Goal: Transaction & Acquisition: Purchase product/service

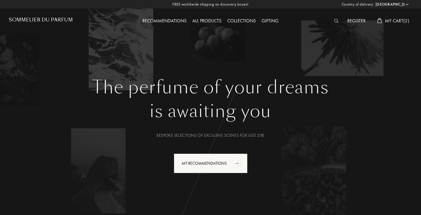
select select "IT"
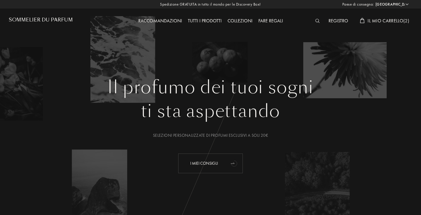
click at [215, 162] on font "I miei consigli" at bounding box center [204, 162] width 28 height 5
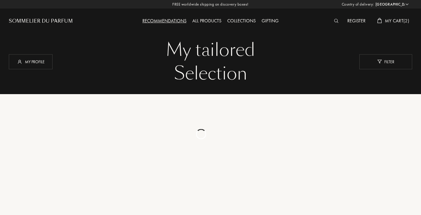
select select "IT"
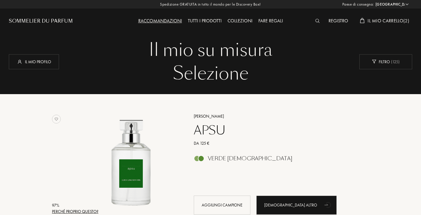
click at [58, 20] on font "Sommelier du Parfum" at bounding box center [41, 21] width 64 height 7
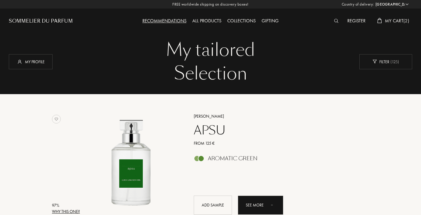
select select "IT"
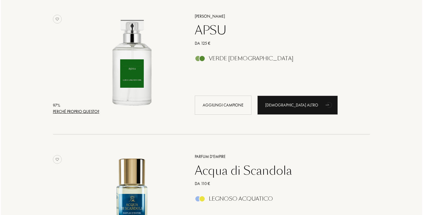
scroll to position [88, 0]
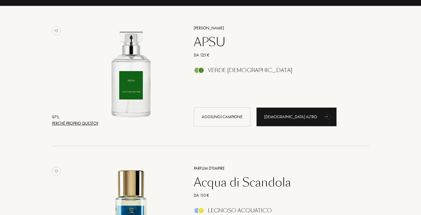
click at [80, 122] on font "Perché proprio questo?" at bounding box center [75, 122] width 46 height 5
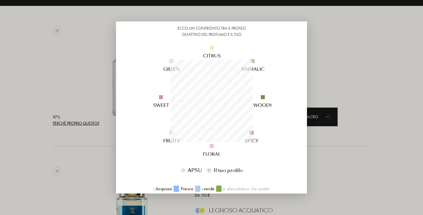
scroll to position [112, 0]
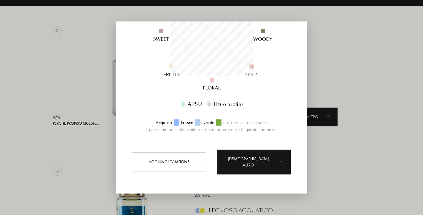
click at [2, 132] on div at bounding box center [211, 107] width 423 height 215
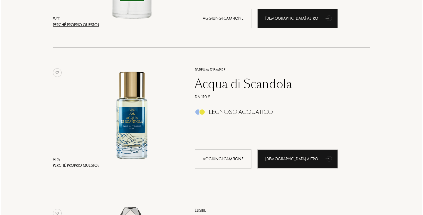
scroll to position [205, 0]
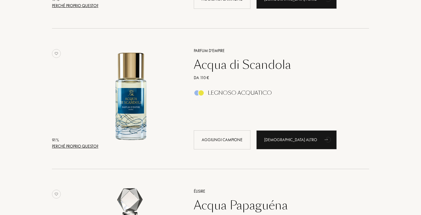
click at [79, 147] on font "Perché proprio questo?" at bounding box center [75, 145] width 46 height 5
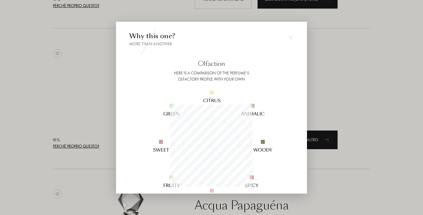
scroll to position [82, 82]
click at [22, 70] on div at bounding box center [211, 107] width 423 height 215
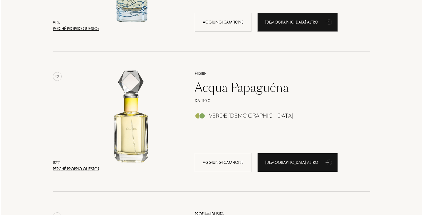
scroll to position [352, 0]
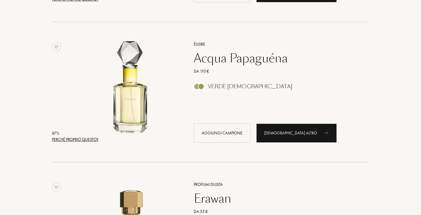
click at [78, 136] on div "87 %" at bounding box center [75, 133] width 46 height 6
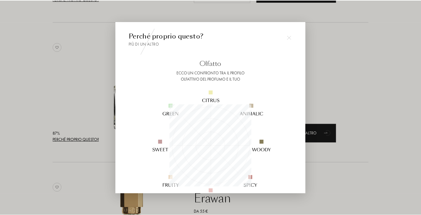
scroll to position [82, 82]
click at [5, 122] on div at bounding box center [211, 107] width 423 height 215
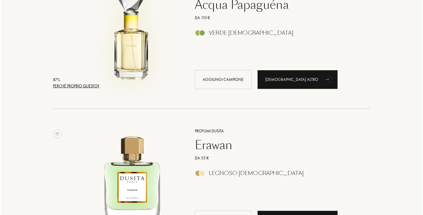
scroll to position [470, 0]
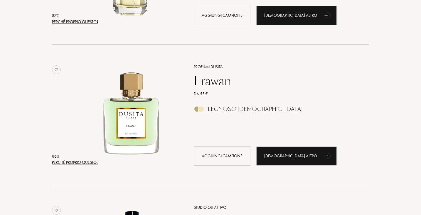
click at [87, 160] on font "Perché proprio questo?" at bounding box center [75, 161] width 46 height 5
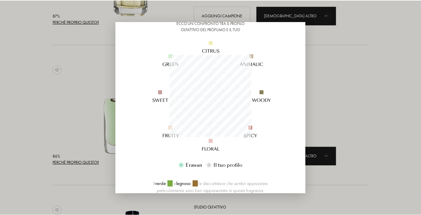
scroll to position [104, 0]
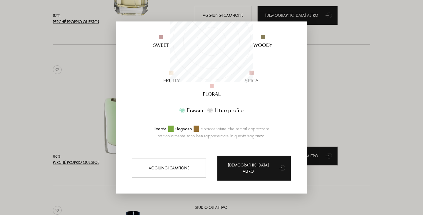
click at [41, 110] on div at bounding box center [211, 107] width 423 height 215
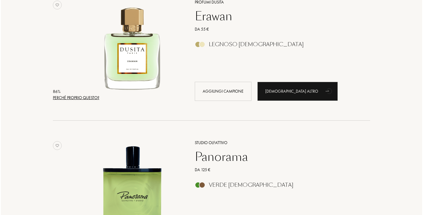
scroll to position [616, 0]
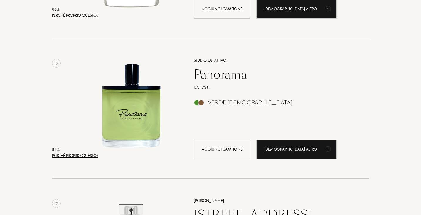
click at [74, 154] on font "Perché proprio questo?" at bounding box center [75, 155] width 46 height 5
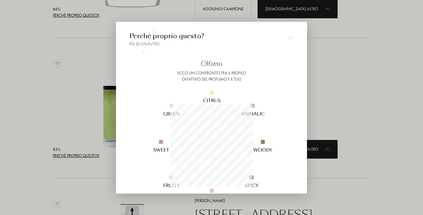
scroll to position [82, 82]
click at [53, 99] on div at bounding box center [211, 107] width 423 height 215
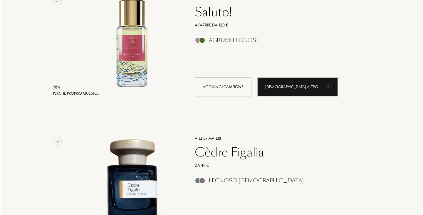
scroll to position [1262, 0]
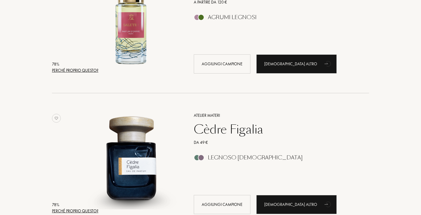
click at [73, 70] on font "Perché proprio questo?" at bounding box center [75, 70] width 46 height 5
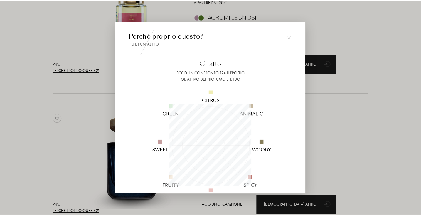
scroll to position [82, 82]
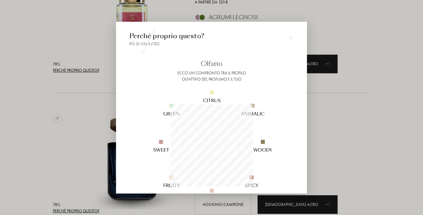
click at [369, 34] on div at bounding box center [211, 107] width 423 height 215
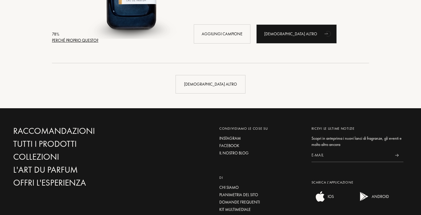
scroll to position [1438, 0]
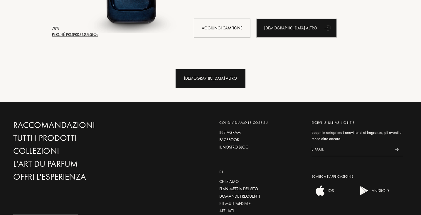
click at [220, 82] on div "Vedi altro" at bounding box center [211, 78] width 70 height 18
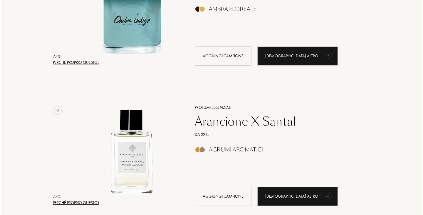
scroll to position [2025, 0]
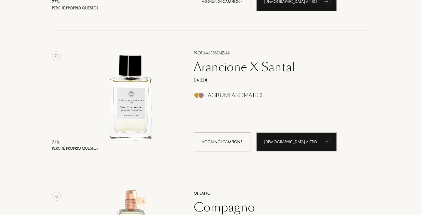
click at [91, 146] on font "Perché proprio questo?" at bounding box center [75, 147] width 46 height 5
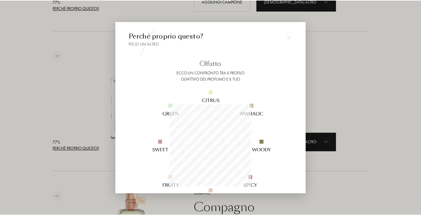
scroll to position [82, 82]
click at [66, 105] on div at bounding box center [211, 107] width 423 height 215
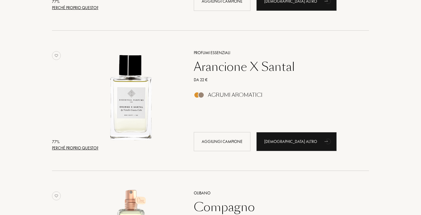
scroll to position [2025, 0]
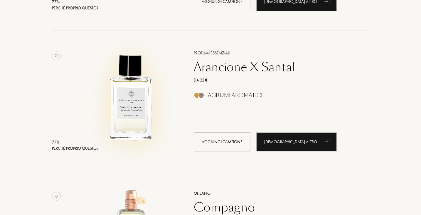
click at [137, 111] on img at bounding box center [131, 98] width 98 height 98
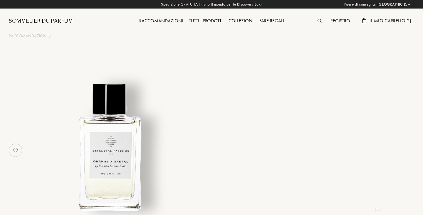
select select "IT"
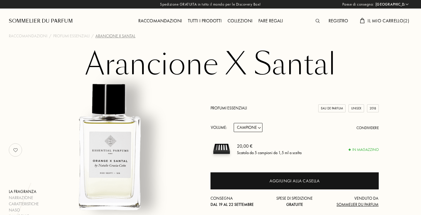
drag, startPoint x: 148, startPoint y: 36, endPoint x: 126, endPoint y: 36, distance: 22.6
click at [129, 36] on div "Raccomandazioni / Profumi essenziali / Arancione X Santal" at bounding box center [210, 36] width 412 height 6
drag, startPoint x: 106, startPoint y: 36, endPoint x: 98, endPoint y: 37, distance: 7.7
click at [98, 37] on font "Arancione X Santal" at bounding box center [115, 35] width 40 height 5
drag, startPoint x: 137, startPoint y: 35, endPoint x: 95, endPoint y: 38, distance: 42.1
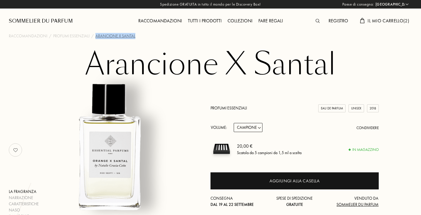
click at [95, 38] on div "Raccomandazioni / Profumi essenziali / Arancione X Santal" at bounding box center [210, 36] width 412 height 6
copy font "Arancione X Santal"
click at [390, 82] on div "La fragranza Narrazione Caratteristiche Naso Il marchio Profumi essenziali Eau …" at bounding box center [210, 149] width 412 height 139
click at [199, 20] on font "Tutti i prodotti" at bounding box center [205, 21] width 34 height 6
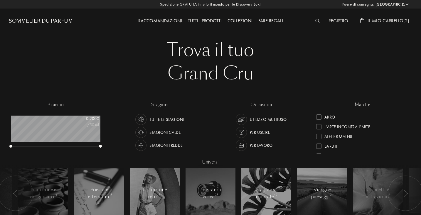
select select "IT"
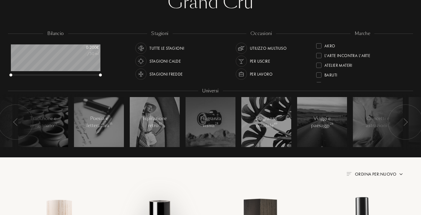
scroll to position [59, 0]
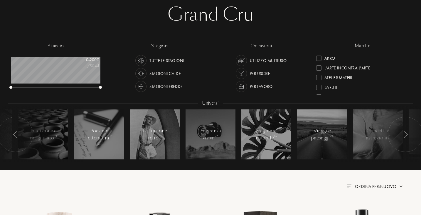
click at [170, 91] on div "Stagioni fredde" at bounding box center [165, 86] width 33 height 11
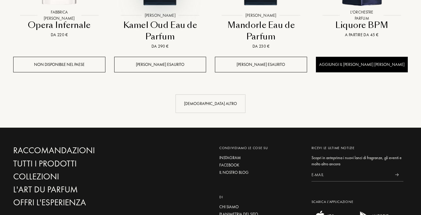
scroll to position [675, 0]
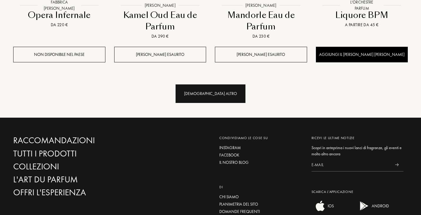
click at [207, 91] on font "Vedi altro" at bounding box center [210, 93] width 53 height 5
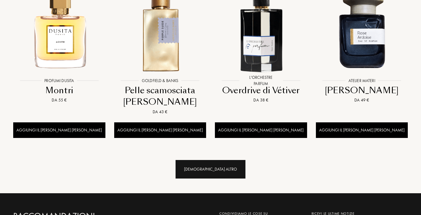
scroll to position [1174, 0]
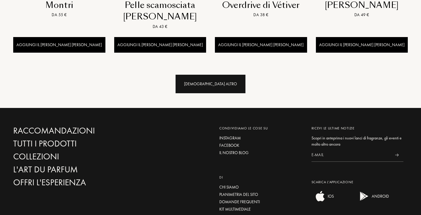
click at [210, 84] on font "Vedi altro" at bounding box center [210, 83] width 53 height 5
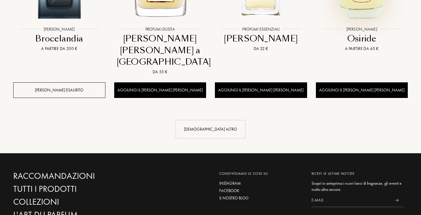
scroll to position [1643, 0]
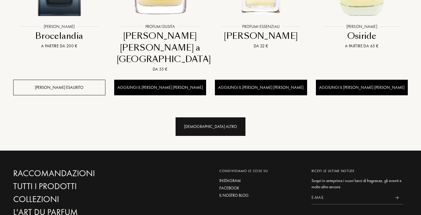
click at [207, 124] on font "Vedi altro" at bounding box center [210, 126] width 53 height 5
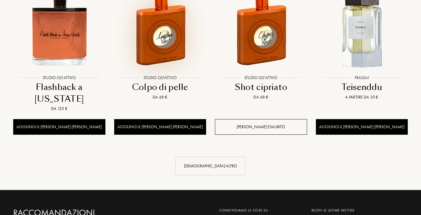
scroll to position [2113, 0]
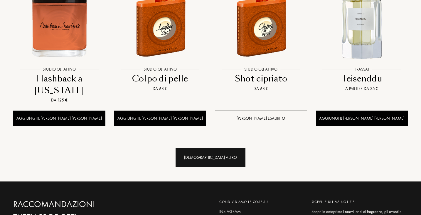
click at [207, 148] on div "Vedi altro" at bounding box center [211, 157] width 70 height 18
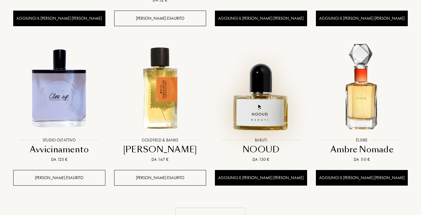
scroll to position [2583, 0]
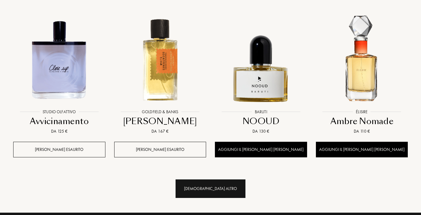
click at [220, 185] on font "Vedi altro" at bounding box center [210, 187] width 53 height 5
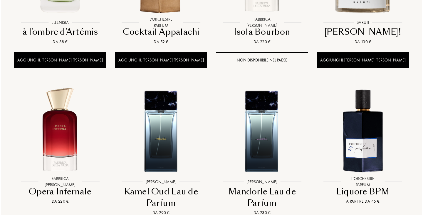
scroll to position [0, 0]
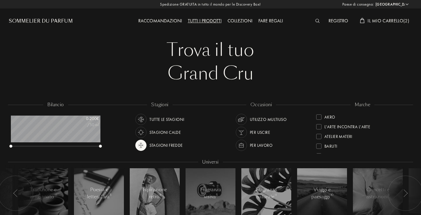
click at [391, 23] on font "Il mio carrello" at bounding box center [385, 21] width 36 height 6
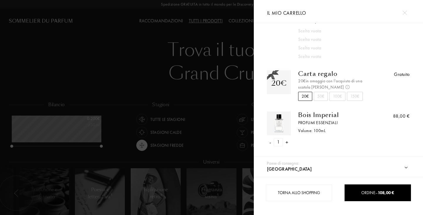
scroll to position [41, 0]
click at [306, 116] on font "Bois Imperial" at bounding box center [318, 114] width 41 height 8
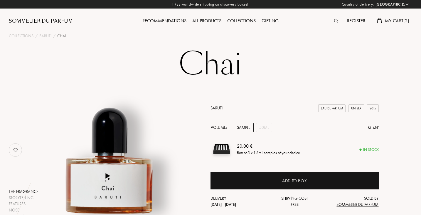
select select "IT"
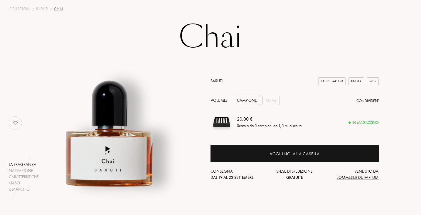
scroll to position [88, 0]
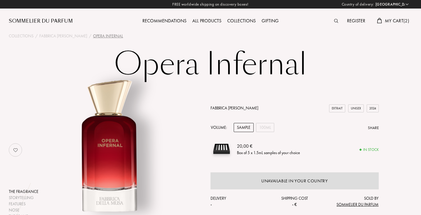
select select "IT"
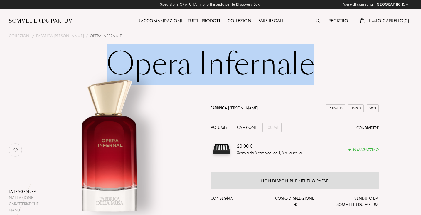
drag, startPoint x: 99, startPoint y: 61, endPoint x: 322, endPoint y: 65, distance: 223.7
click at [322, 65] on h1 "Opera Infernale" at bounding box center [210, 64] width 293 height 32
copy font "Opera Infernale"
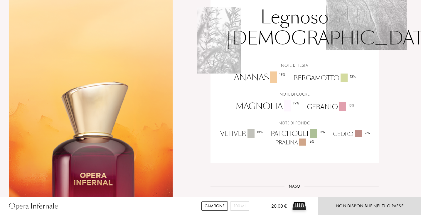
scroll to position [323, 0]
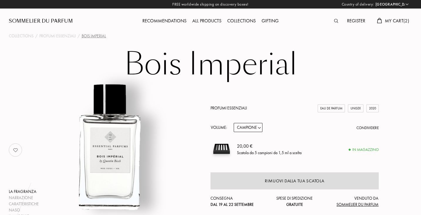
select select "IT"
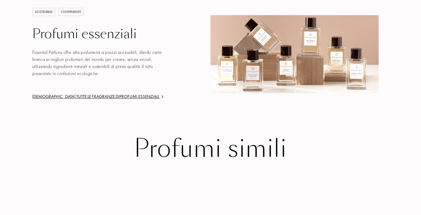
scroll to position [851, 0]
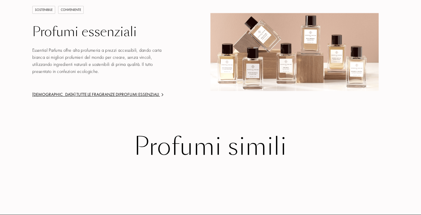
click at [272, 57] on img at bounding box center [294, 52] width 168 height 78
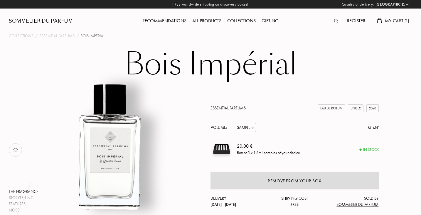
select select "IT"
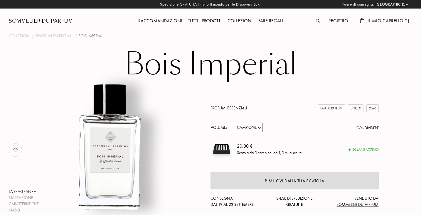
click at [398, 24] on font "Il mio carrello" at bounding box center [385, 21] width 36 height 6
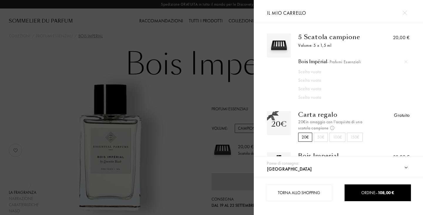
click at [404, 61] on img at bounding box center [405, 61] width 3 height 3
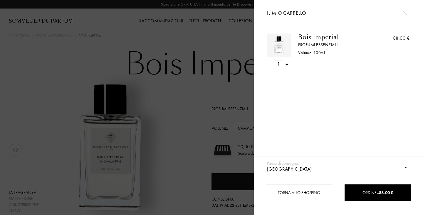
click at [318, 35] on font "Bois Imperial" at bounding box center [318, 37] width 41 height 8
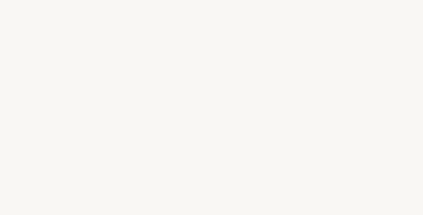
select select "IT"
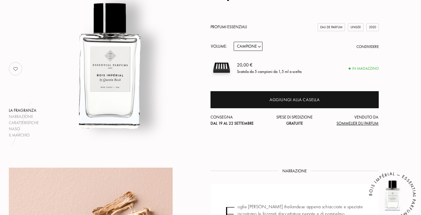
scroll to position [88, 0]
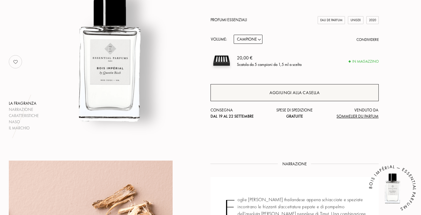
click at [289, 92] on font "Aggiungi alla casella" at bounding box center [294, 93] width 50 height 6
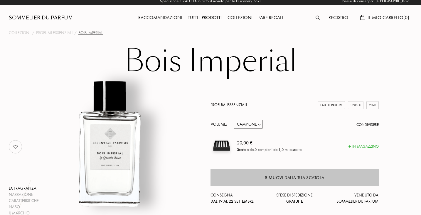
scroll to position [0, 0]
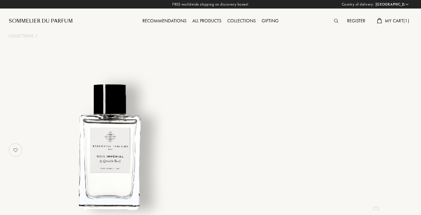
select select "IT"
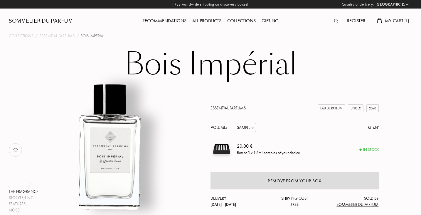
click at [387, 18] on span "My Cart ( 1 )" at bounding box center [397, 21] width 24 height 6
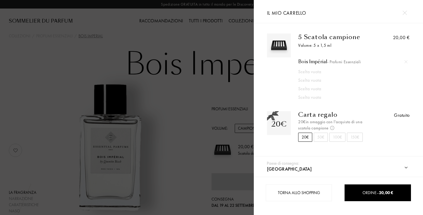
click at [193, 95] on div at bounding box center [127, 107] width 254 height 215
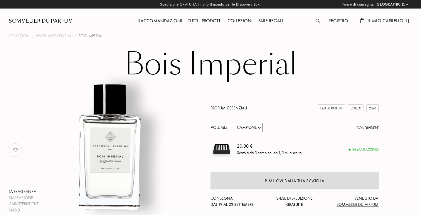
click at [386, 24] on font "Il mio carrello" at bounding box center [385, 21] width 36 height 6
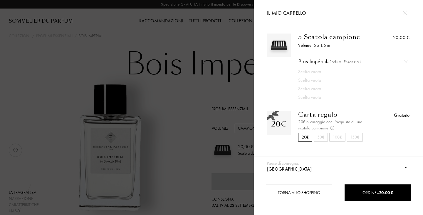
click at [405, 12] on img at bounding box center [404, 13] width 4 height 4
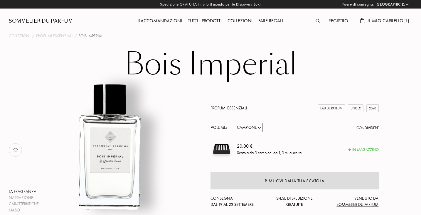
click at [382, 24] on font "Il mio carrello" at bounding box center [385, 21] width 36 height 6
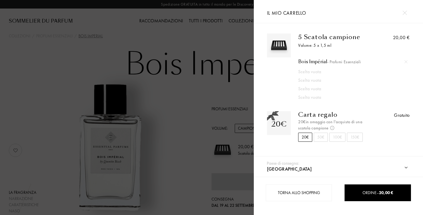
click at [405, 61] on img at bounding box center [405, 61] width 3 height 3
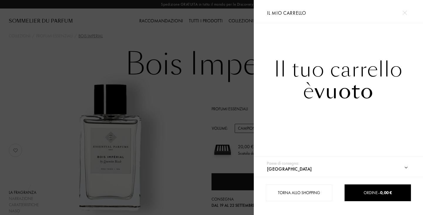
click at [220, 100] on div at bounding box center [127, 107] width 254 height 215
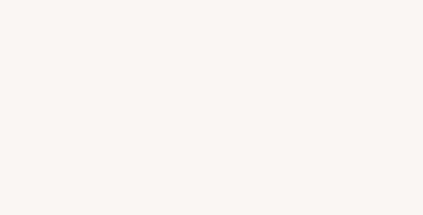
select select "IT"
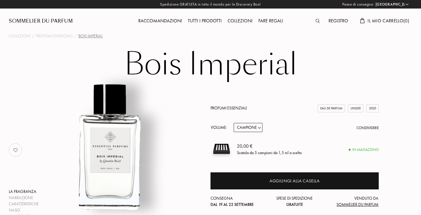
click at [261, 128] on select "Campione 10 ml 100 ml 150 ml" at bounding box center [248, 127] width 29 height 9
select select "2"
click at [234, 123] on select "Campione 10 ml 100 ml 150 ml" at bounding box center [248, 127] width 29 height 9
select select "2"
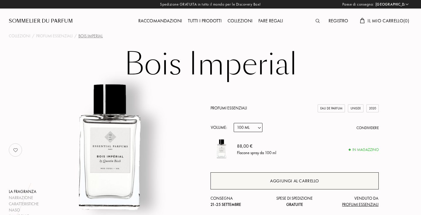
click at [300, 182] on font "Aggiungi al carrello" at bounding box center [294, 181] width 49 height 6
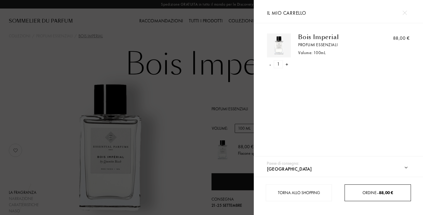
click at [379, 196] on div "Ordine – 88,00 €" at bounding box center [377, 192] width 66 height 17
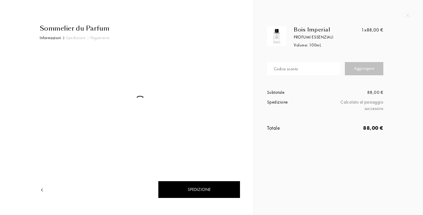
select select "IT"
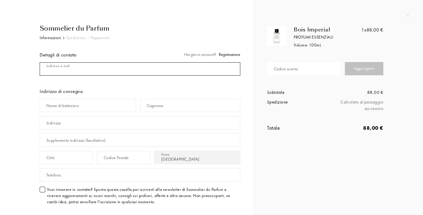
click at [88, 66] on input "mail" at bounding box center [140, 68] width 200 height 13
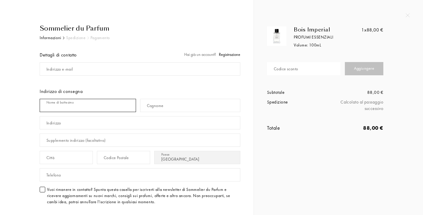
click at [81, 102] on input "text" at bounding box center [88, 105] width 96 height 13
type input "[PERSON_NAME]"
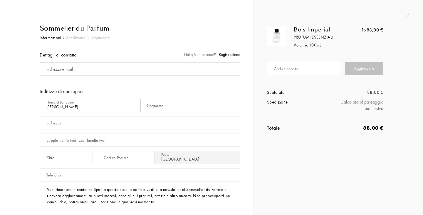
type input "Deninnis"
type input "[STREET_ADDRESS]"
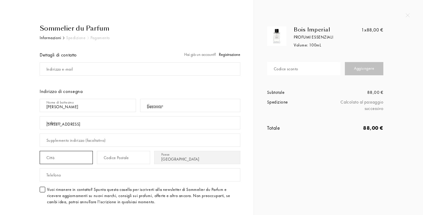
type input "Sassari"
type input "07100"
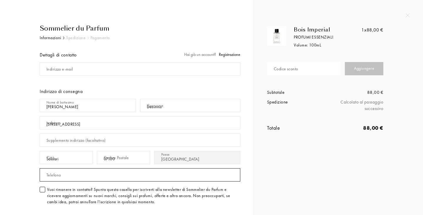
type input "3279138385"
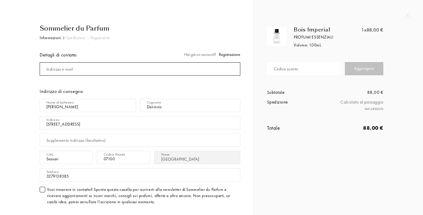
click at [73, 69] on input "mail" at bounding box center [140, 68] width 200 height 13
click at [52, 72] on input "mail" at bounding box center [140, 68] width 200 height 13
click at [68, 71] on input "mail" at bounding box center [140, 68] width 200 height 13
type input "[EMAIL_ADDRESS][DOMAIN_NAME]"
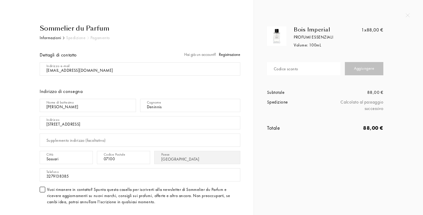
click at [102, 85] on div "Indirizzo e-mail Indirizzo di consegna Nome di battesimo Giuseppe Cognome Denin…" at bounding box center [140, 134] width 200 height 149
click at [226, 55] on font "Registrazione" at bounding box center [229, 54] width 21 height 5
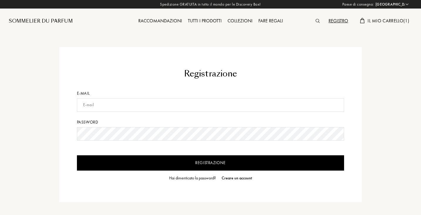
select select "IT"
click at [101, 103] on input "text" at bounding box center [210, 105] width 267 height 14
click at [103, 107] on input "text" at bounding box center [210, 105] width 267 height 14
type input "[EMAIL_ADDRESS][DOMAIN_NAME]"
click at [201, 177] on font "Hai dimenticato la password?" at bounding box center [192, 177] width 47 height 5
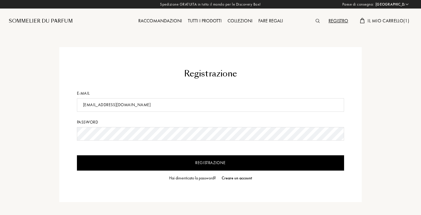
type input "Sign in"
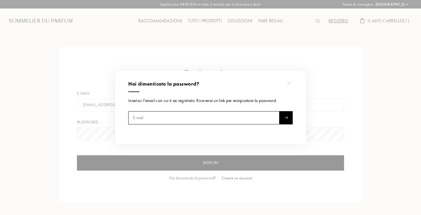
click at [98, 83] on div at bounding box center [211, 107] width 423 height 215
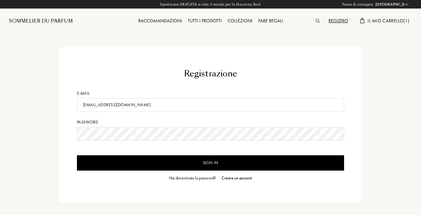
drag, startPoint x: 140, startPoint y: 105, endPoint x: 39, endPoint y: 109, distance: 100.7
click at [39, 109] on div "Registrazione E-mail [EMAIL_ADDRESS][DOMAIN_NAME] Password Sign in Hai dimentic…" at bounding box center [210, 124] width 412 height 155
click at [180, 177] on font "Hai dimenticato la password?" at bounding box center [192, 177] width 47 height 5
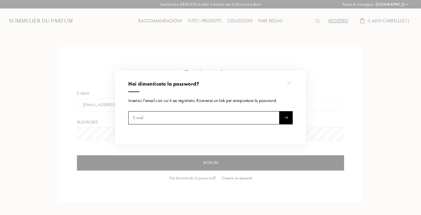
paste input "[EMAIL_ADDRESS][DOMAIN_NAME]"
type input "[EMAIL_ADDRESS][DOMAIN_NAME]"
click at [282, 115] on div at bounding box center [285, 117] width 13 height 13
click at [286, 61] on div at bounding box center [211, 107] width 423 height 215
